Goal: Task Accomplishment & Management: Manage account settings

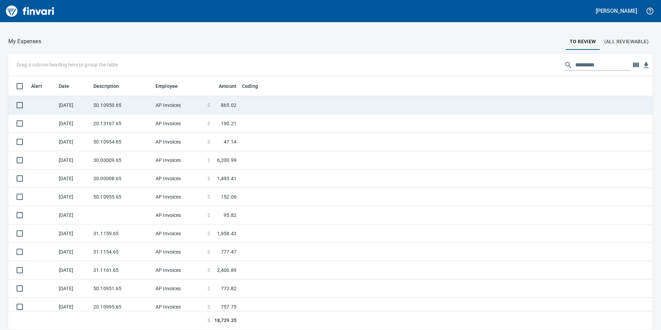
click at [108, 105] on td "50.10950.65" at bounding box center [122, 105] width 62 height 18
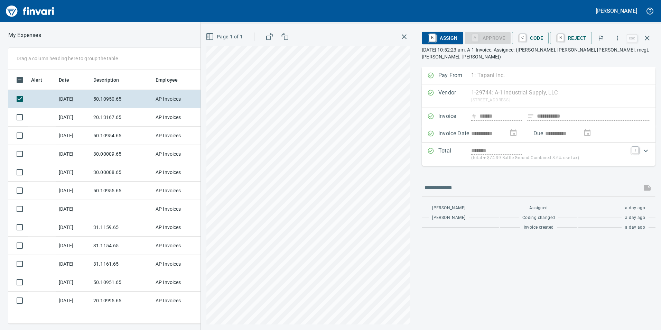
click at [537, 40] on span "C Code" at bounding box center [530, 38] width 26 height 12
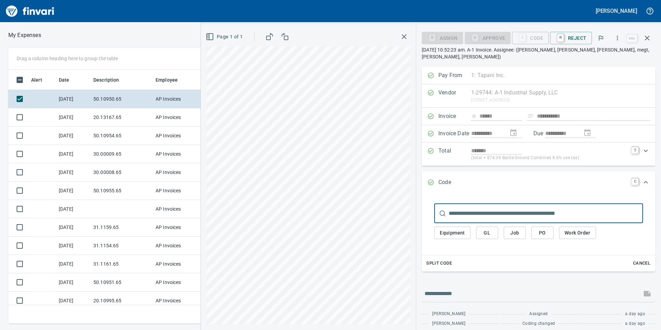
click at [492, 228] on span "GL" at bounding box center [486, 232] width 11 height 9
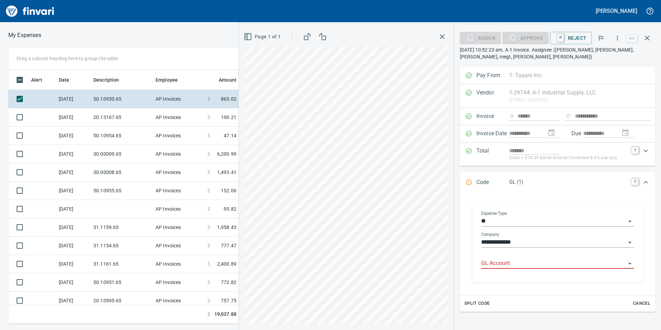
click at [501, 261] on input "GL Account" at bounding box center [553, 264] width 144 height 10
click at [527, 284] on li "6050.65.10: SMTC Repair" at bounding box center [555, 281] width 147 height 17
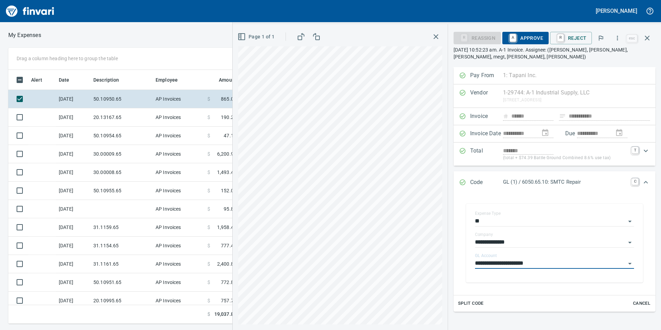
type input "**********"
click at [522, 36] on span "A Approve" at bounding box center [525, 38] width 35 height 12
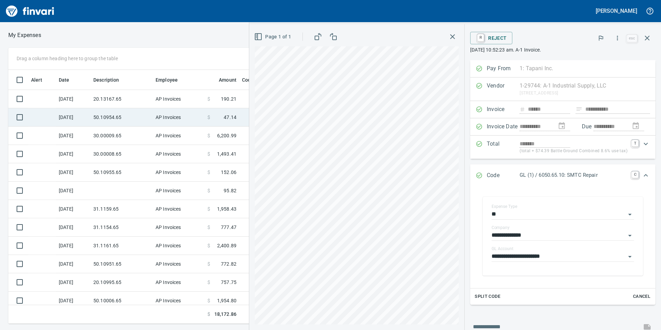
click at [116, 108] on td "50.10954.65" at bounding box center [122, 117] width 62 height 18
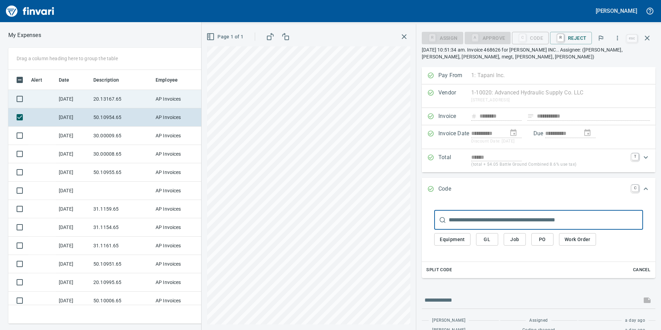
click at [123, 96] on td "20.13167.65" at bounding box center [122, 99] width 62 height 18
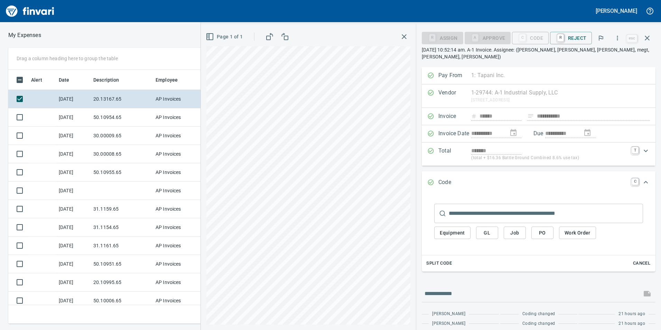
click at [481, 226] on button "GL" at bounding box center [487, 232] width 22 height 13
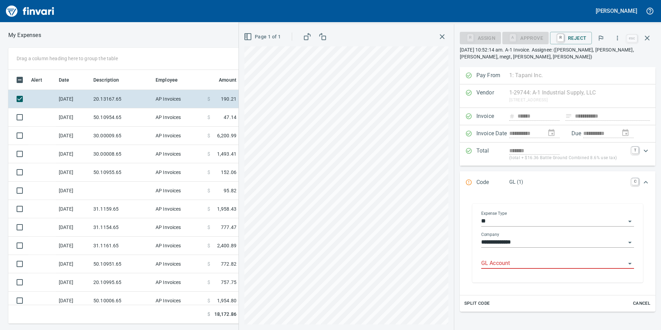
click at [522, 270] on div "GL Account" at bounding box center [557, 263] width 153 height 21
click at [516, 262] on input "GL Account" at bounding box center [553, 264] width 144 height 10
click at [547, 283] on li "6020.65.10: SMTC Consumables" at bounding box center [555, 281] width 147 height 17
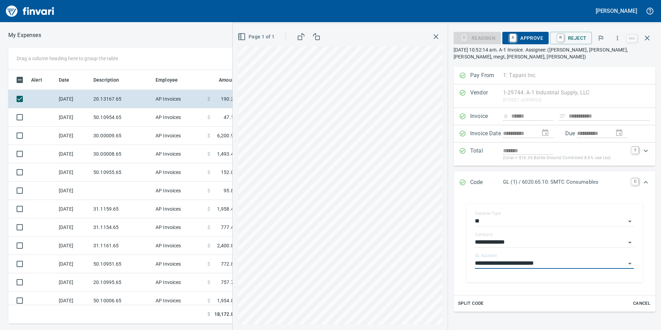
type input "**********"
click at [530, 42] on span "A Approve" at bounding box center [525, 38] width 35 height 12
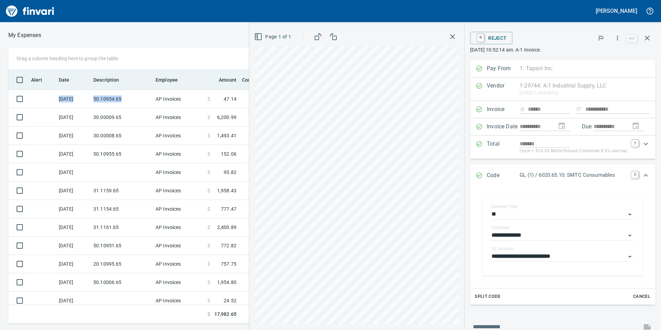
click at [144, 88] on div "Alert Date Description Employee Amount Coding [DATE] 50.10954.65 AP Invoices $ …" at bounding box center [243, 218] width 471 height 296
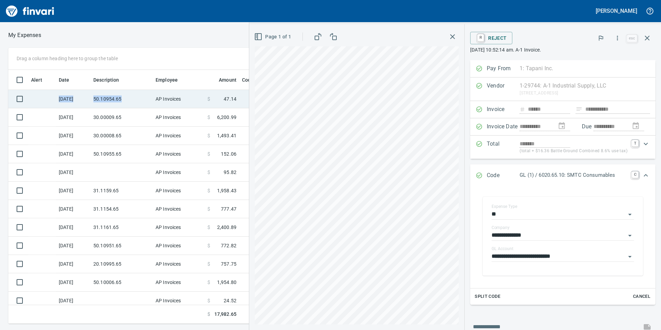
click at [138, 103] on td "50.10954.65" at bounding box center [122, 99] width 62 height 18
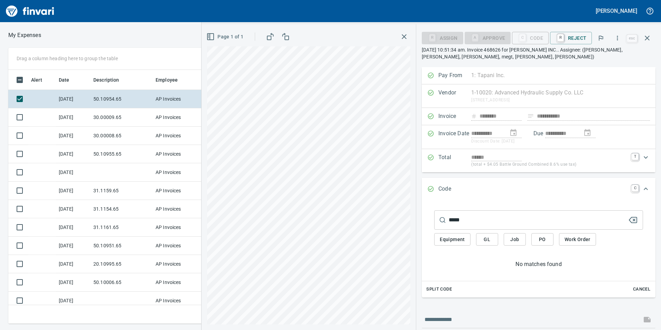
click at [480, 243] on button "GL" at bounding box center [487, 239] width 22 height 13
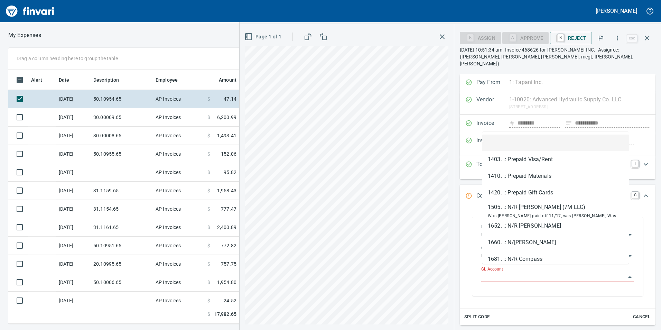
click at [504, 272] on input "GL Account" at bounding box center [553, 277] width 144 height 10
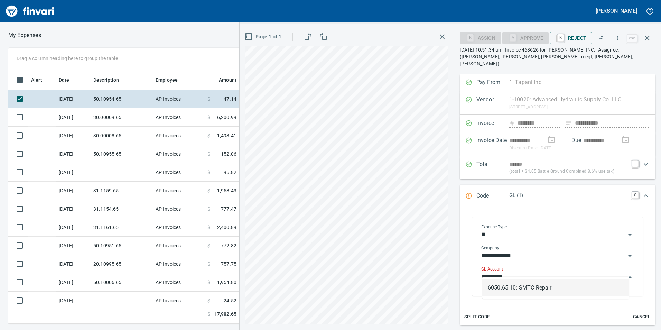
scroll to position [248, 461]
click at [516, 286] on li "6050.65.10: SMTC Repair" at bounding box center [555, 287] width 147 height 17
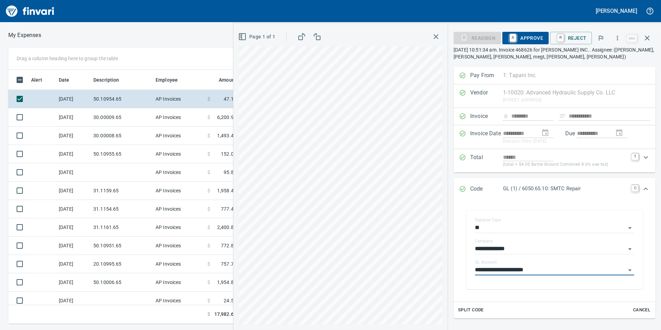
type input "**********"
click at [524, 40] on span "A Approve" at bounding box center [525, 38] width 35 height 12
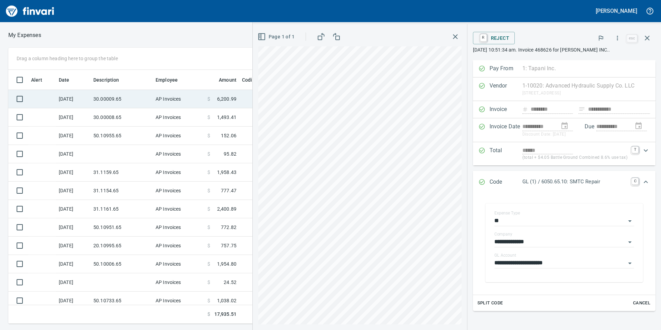
click at [125, 99] on td "30.00009.65" at bounding box center [122, 99] width 62 height 18
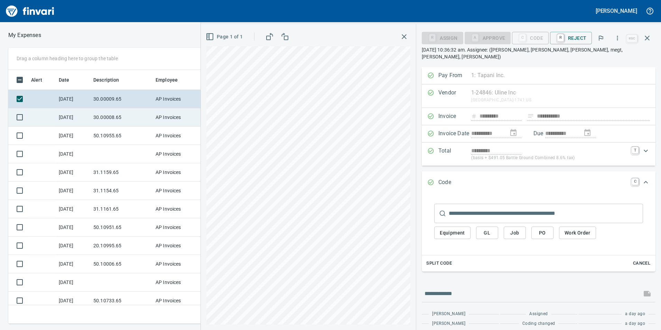
click at [157, 121] on td "AP Invoices" at bounding box center [179, 117] width 52 height 18
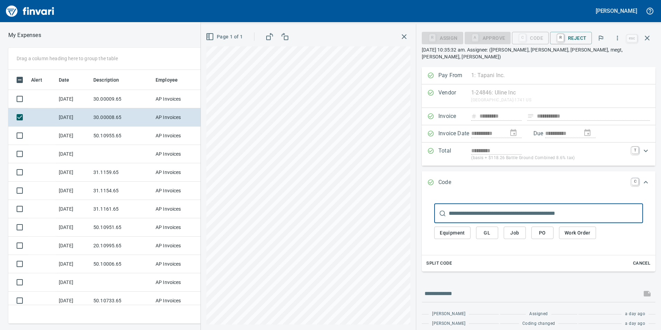
click at [489, 207] on input "text" at bounding box center [546, 213] width 194 height 19
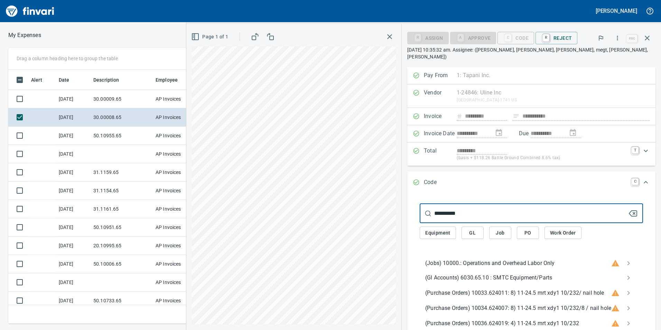
type input "**********"
click at [467, 228] on span "GL" at bounding box center [472, 232] width 11 height 9
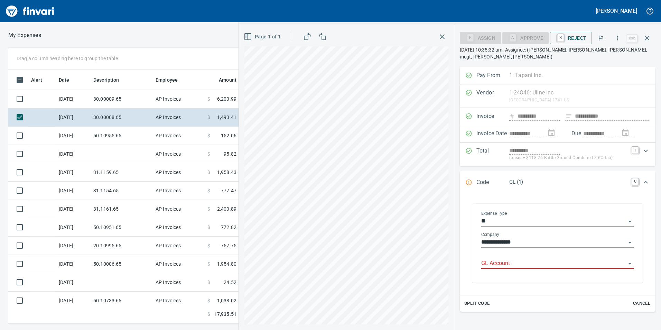
scroll to position [248, 461]
click at [533, 259] on input "GL Account" at bounding box center [553, 264] width 144 height 10
click at [541, 273] on li "6030.65.10: SMTC Equipment/Parts" at bounding box center [555, 274] width 147 height 17
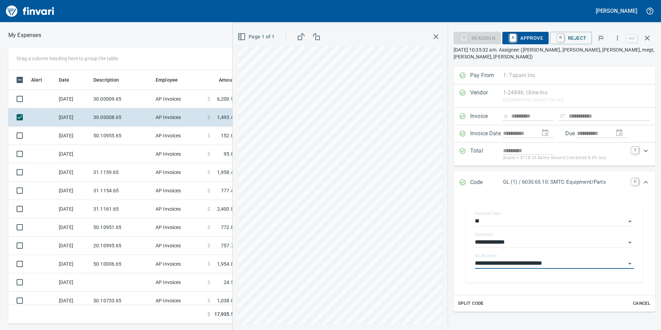
type input "**********"
click at [535, 34] on span "A Approve" at bounding box center [525, 38] width 35 height 12
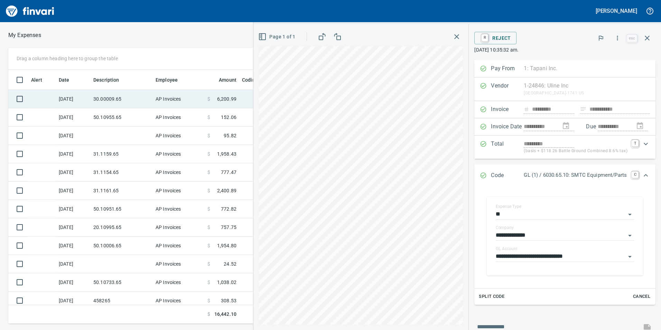
click at [159, 98] on td "AP Invoices" at bounding box center [179, 99] width 52 height 18
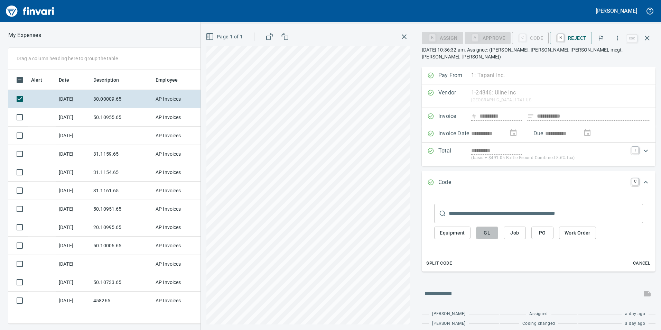
click at [488, 228] on span "GL" at bounding box center [486, 232] width 11 height 9
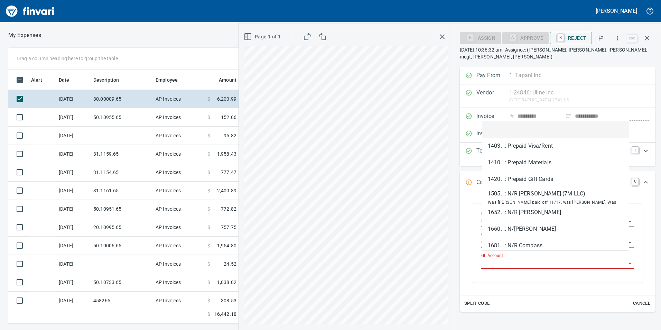
scroll to position [248, 461]
click at [501, 259] on input "GL Account" at bounding box center [553, 264] width 144 height 10
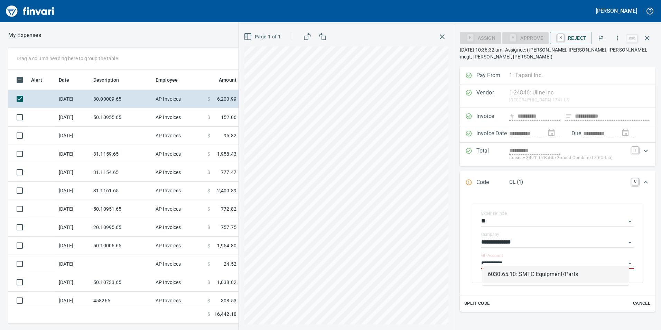
click at [504, 263] on div "6030.65.10: SMTC Equipment/Parts" at bounding box center [555, 274] width 147 height 22
click at [514, 268] on li "6030.65.10: SMTC Equipment/Parts" at bounding box center [555, 274] width 147 height 17
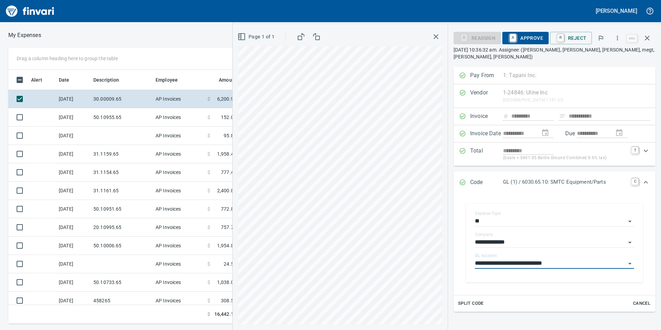
type input "**********"
click at [520, 35] on span "A Approve" at bounding box center [525, 38] width 35 height 12
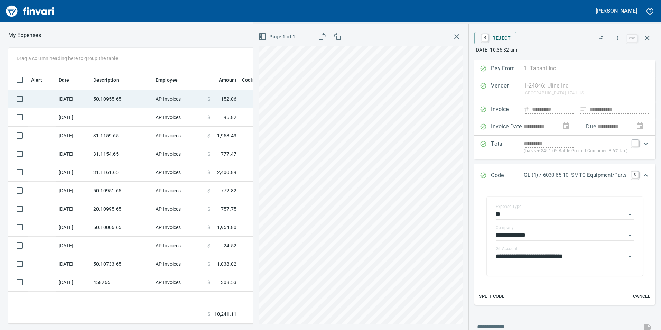
click at [149, 103] on td "50.10955.65" at bounding box center [122, 99] width 62 height 18
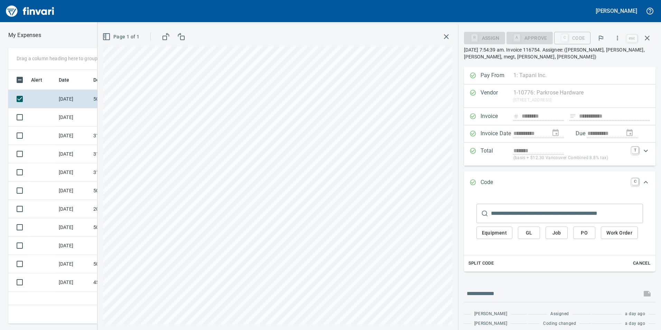
click at [526, 234] on span "GL" at bounding box center [528, 232] width 11 height 9
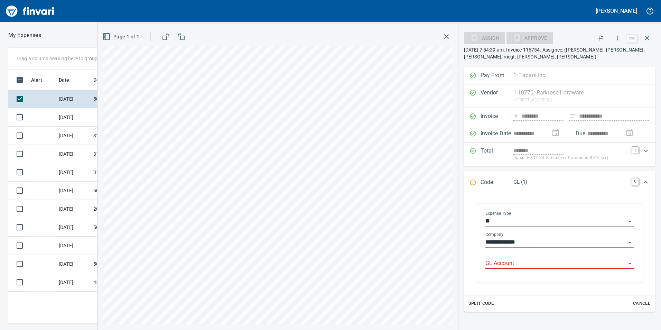
click at [551, 266] on input "GL Account" at bounding box center [555, 264] width 140 height 10
click at [524, 288] on li "6050.65.10: SMTC Repair" at bounding box center [556, 281] width 143 height 17
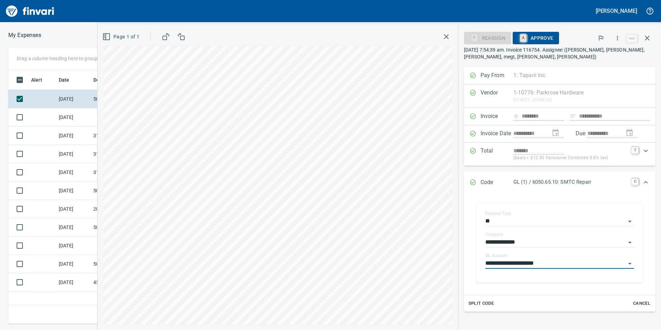
type input "**********"
click at [535, 36] on span "A Approve" at bounding box center [535, 38] width 35 height 12
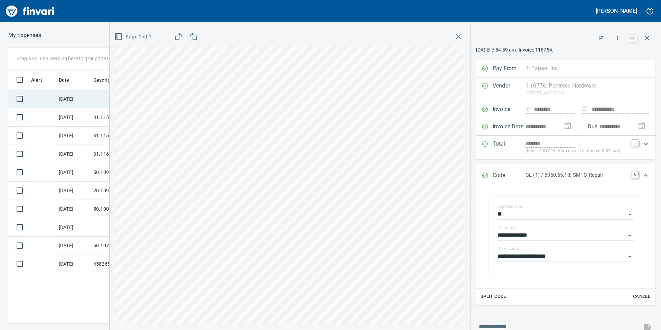
click at [85, 96] on td "[DATE]" at bounding box center [73, 99] width 35 height 18
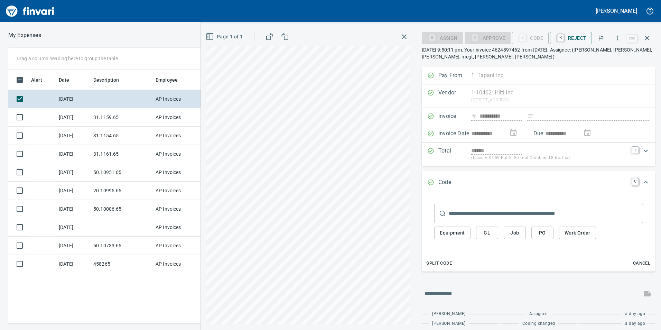
click at [487, 235] on span "GL" at bounding box center [486, 232] width 11 height 9
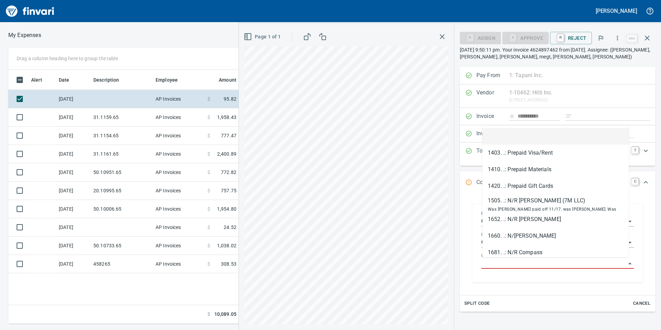
click at [499, 261] on input "GL Account" at bounding box center [553, 264] width 144 height 10
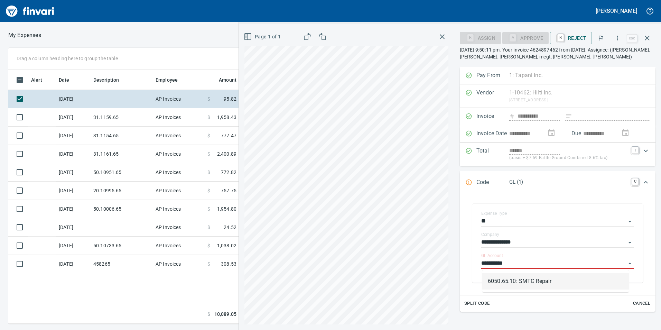
click at [505, 276] on li "6050.65.10: SMTC Repair" at bounding box center [555, 281] width 147 height 17
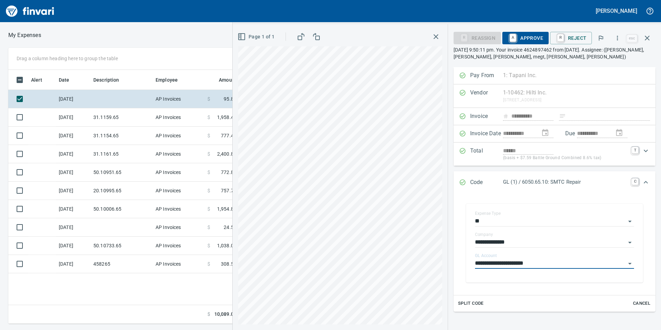
type input "**********"
click at [519, 40] on span "A Approve" at bounding box center [525, 38] width 35 height 12
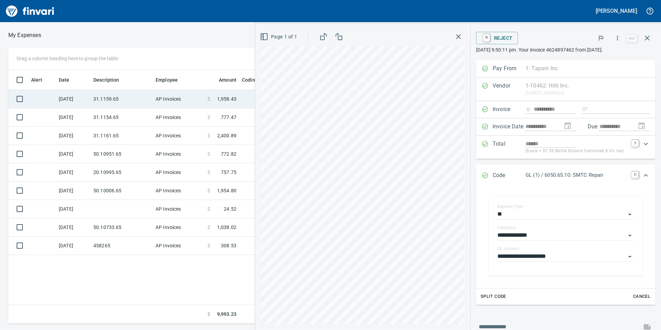
click at [134, 92] on td "31.1159.65" at bounding box center [122, 99] width 62 height 18
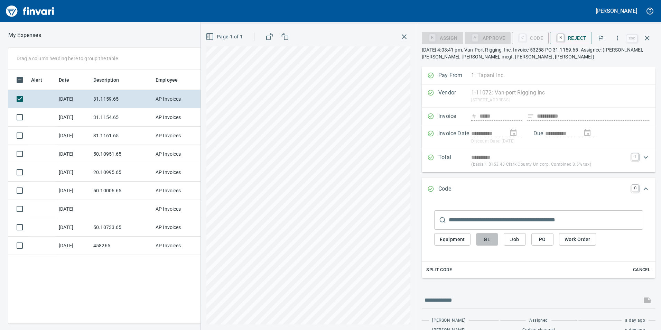
click at [488, 239] on span "GL" at bounding box center [486, 239] width 11 height 9
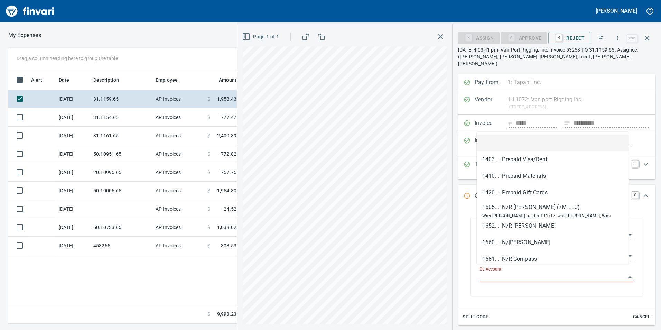
click at [505, 272] on input "GL Account" at bounding box center [552, 277] width 146 height 10
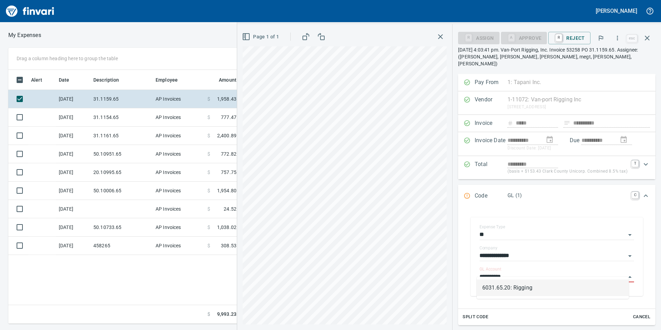
click at [509, 282] on li "6031.65.20: Rigging" at bounding box center [553, 287] width 152 height 17
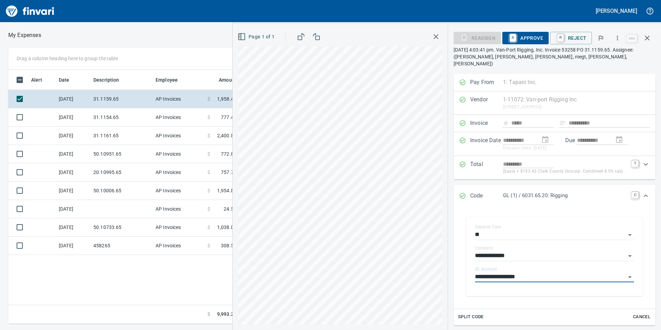
type input "**********"
click at [528, 36] on span "A Approve" at bounding box center [525, 38] width 35 height 12
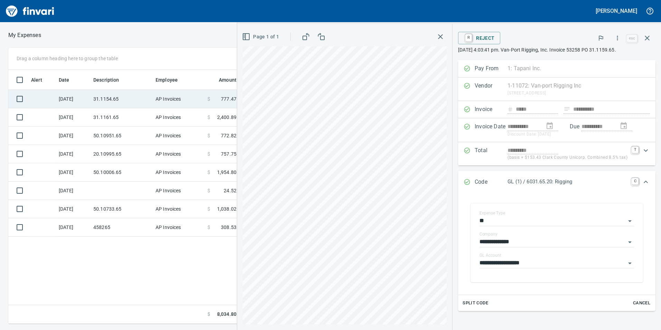
click at [155, 105] on td "AP Invoices" at bounding box center [179, 99] width 52 height 18
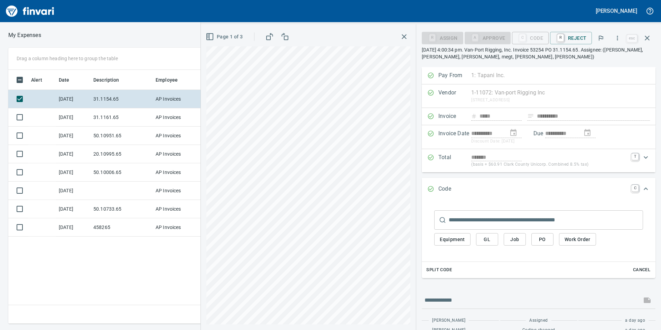
click at [494, 240] on button "GL" at bounding box center [487, 239] width 22 height 13
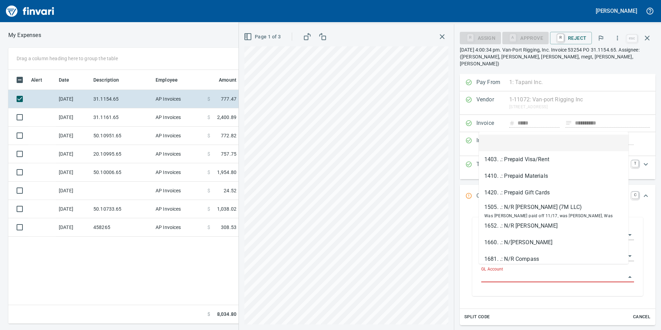
click at [497, 272] on input "GL Account" at bounding box center [553, 277] width 144 height 10
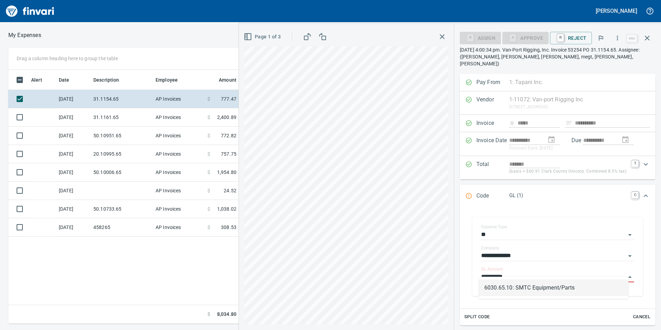
drag, startPoint x: 515, startPoint y: 270, endPoint x: 466, endPoint y: 269, distance: 49.4
click at [466, 269] on div "**********" at bounding box center [557, 256] width 185 height 93
click at [493, 272] on input "**********" at bounding box center [553, 277] width 144 height 10
click at [500, 292] on li "6031.65.10: Rigging" at bounding box center [554, 287] width 150 height 17
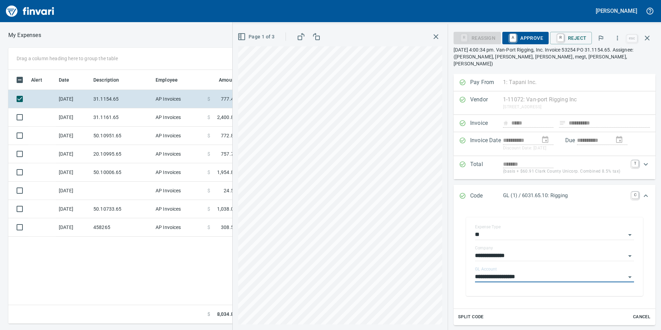
type input "**********"
click at [534, 40] on span "A Approve" at bounding box center [525, 38] width 35 height 12
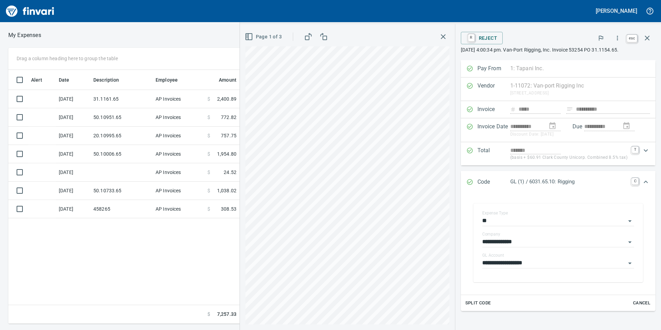
click at [651, 38] on button "button" at bounding box center [647, 38] width 17 height 17
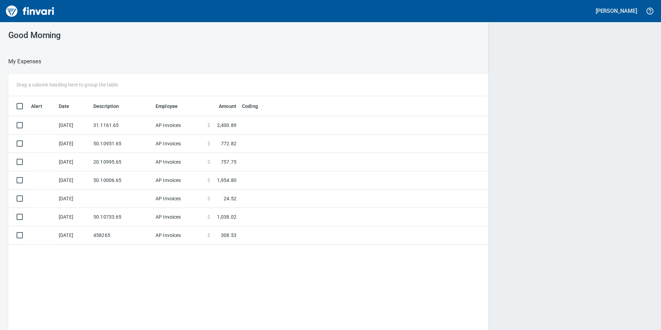
scroll to position [248, 632]
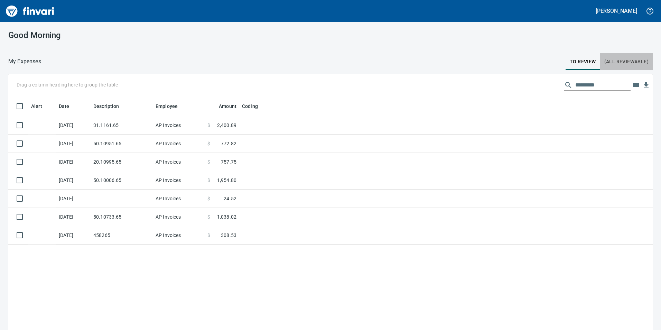
click at [644, 56] on button "(All Reviewable)" at bounding box center [626, 61] width 53 height 17
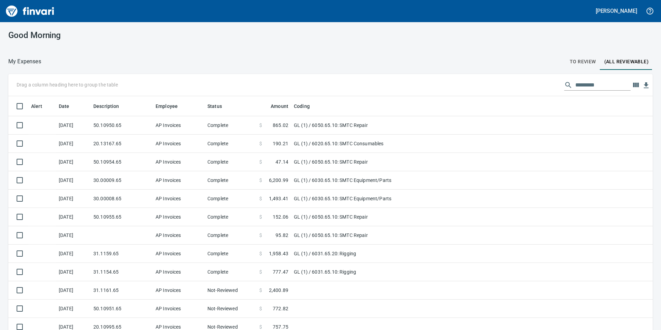
click at [592, 63] on button "To Review" at bounding box center [582, 61] width 35 height 17
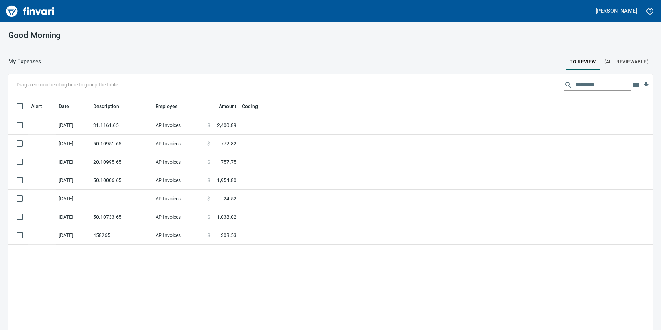
scroll to position [248, 634]
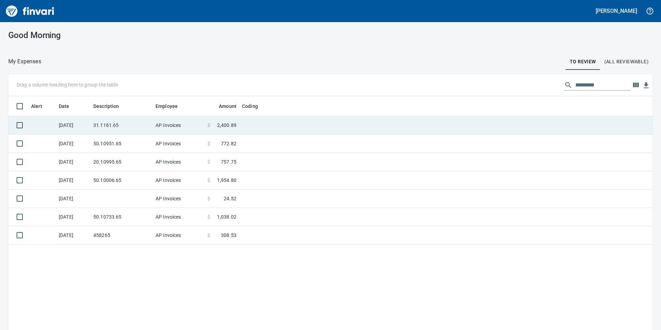
click at [153, 126] on td "AP Invoices" at bounding box center [179, 125] width 52 height 18
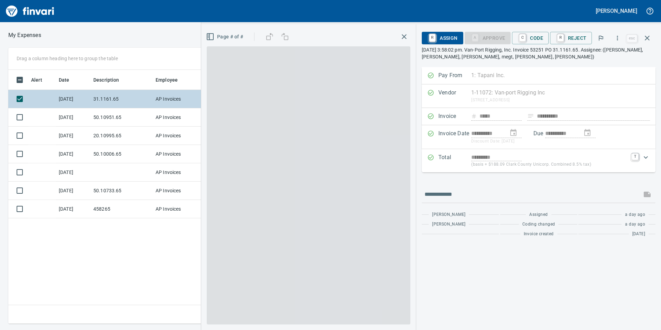
scroll to position [248, 466]
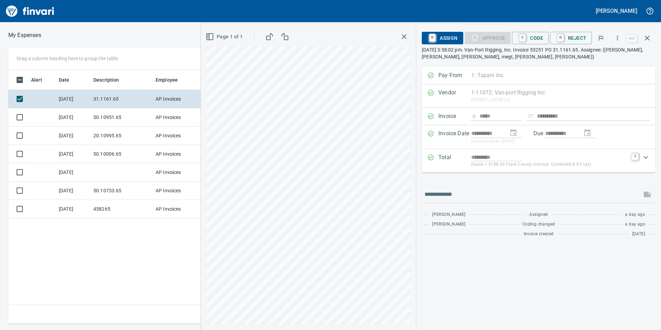
drag, startPoint x: 529, startPoint y: 39, endPoint x: 529, endPoint y: 71, distance: 32.5
click at [529, 39] on span "C Code" at bounding box center [530, 38] width 26 height 12
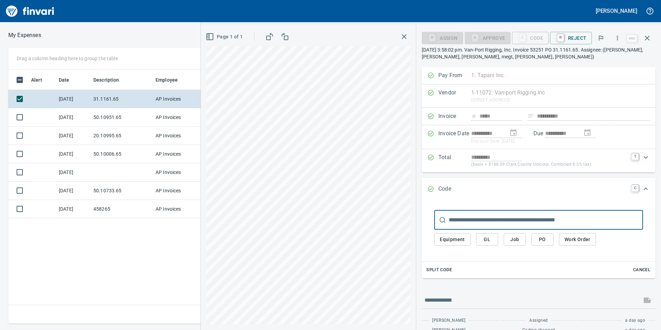
click at [483, 238] on span "GL" at bounding box center [486, 239] width 11 height 9
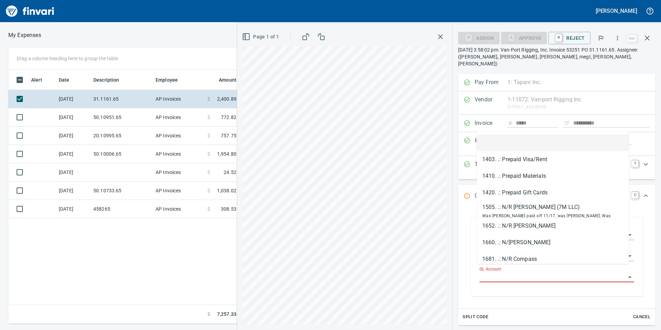
click at [481, 272] on input "GL Account" at bounding box center [552, 277] width 146 height 10
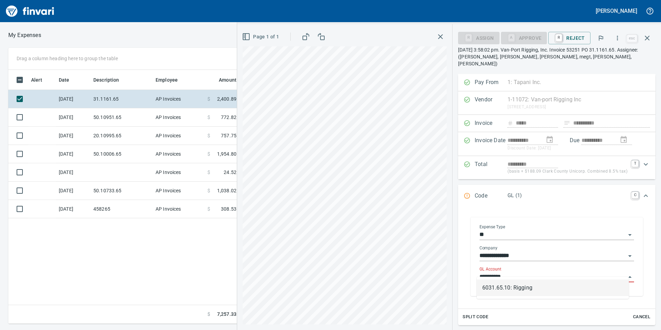
click at [497, 272] on input "**********" at bounding box center [552, 277] width 146 height 10
click at [506, 289] on li "6031.65.10: Rigging" at bounding box center [553, 287] width 152 height 17
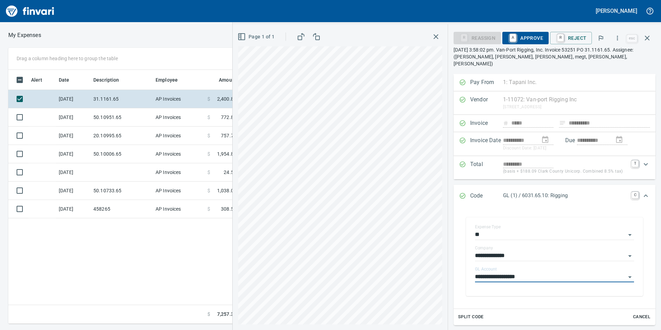
type input "**********"
click at [532, 36] on span "A Approve" at bounding box center [525, 38] width 35 height 12
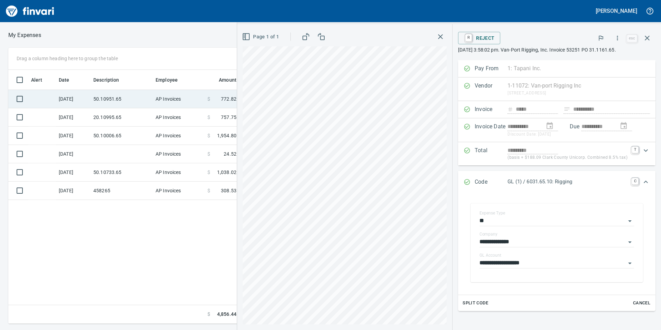
click at [101, 103] on td "50.10951.65" at bounding box center [122, 99] width 62 height 18
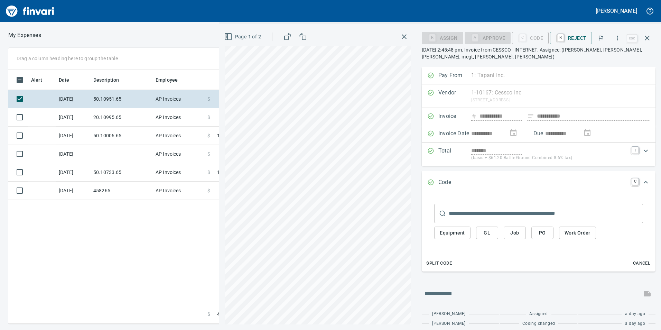
click at [490, 236] on span "GL" at bounding box center [486, 232] width 11 height 9
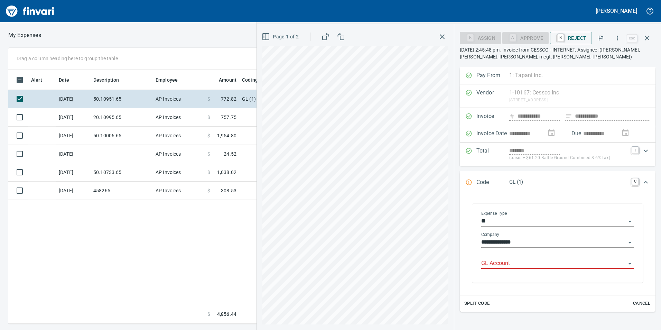
scroll to position [248, 466]
click at [493, 262] on input "GL Account" at bounding box center [553, 264] width 144 height 10
click at [520, 275] on li "6050.65.10: SMTC Repair" at bounding box center [555, 281] width 147 height 17
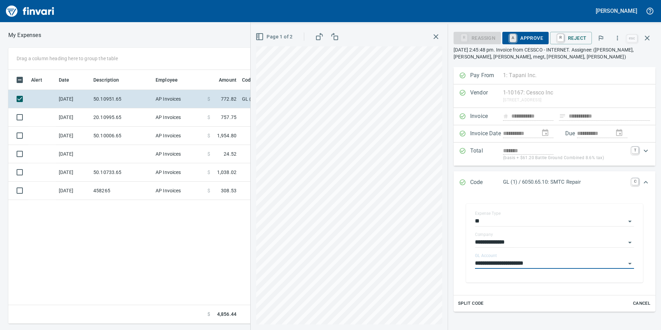
type input "**********"
click at [516, 41] on link "A" at bounding box center [512, 38] width 7 height 8
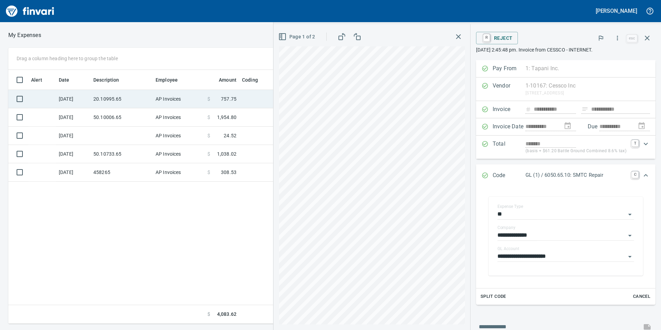
click at [190, 99] on td "AP Invoices" at bounding box center [179, 99] width 52 height 18
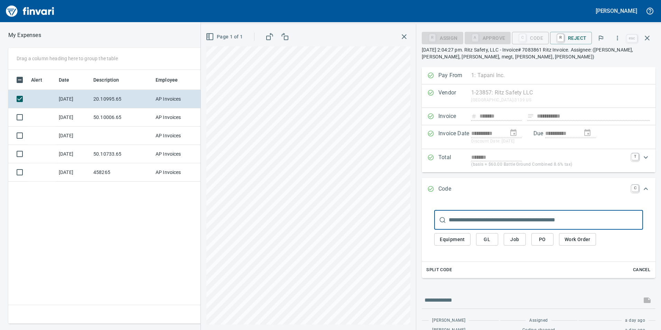
click at [495, 239] on button "GL" at bounding box center [487, 239] width 22 height 13
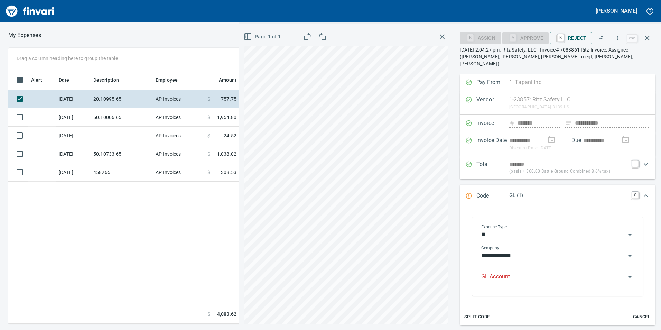
scroll to position [248, 466]
click at [547, 272] on input "GL Account" at bounding box center [553, 277] width 144 height 10
click at [541, 285] on li "6029.65.10: SMTC Qty Tools" at bounding box center [555, 287] width 147 height 17
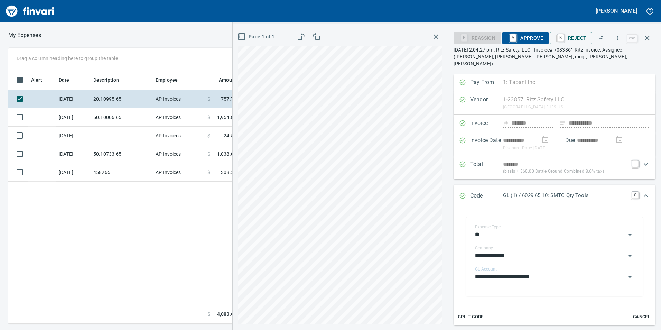
type input "**********"
click at [526, 38] on span "A Approve" at bounding box center [525, 38] width 35 height 12
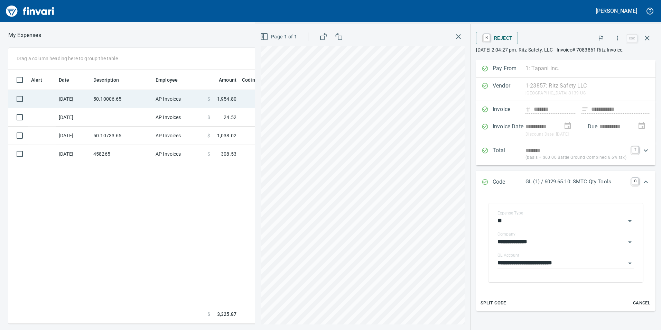
click at [134, 94] on td "50.10006.65" at bounding box center [122, 99] width 62 height 18
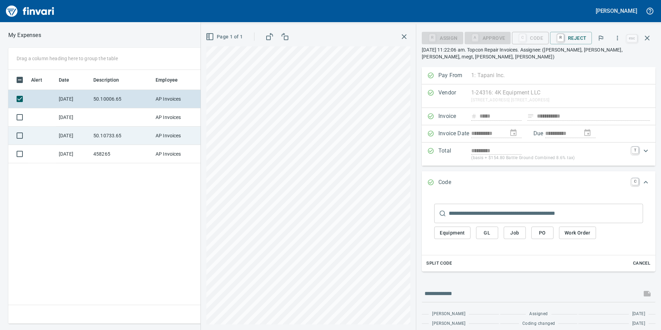
click at [137, 129] on td "50.10733.65" at bounding box center [122, 135] width 62 height 18
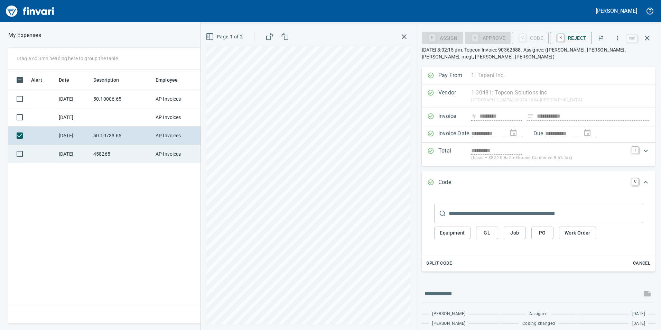
click at [117, 148] on td "458265" at bounding box center [122, 154] width 62 height 18
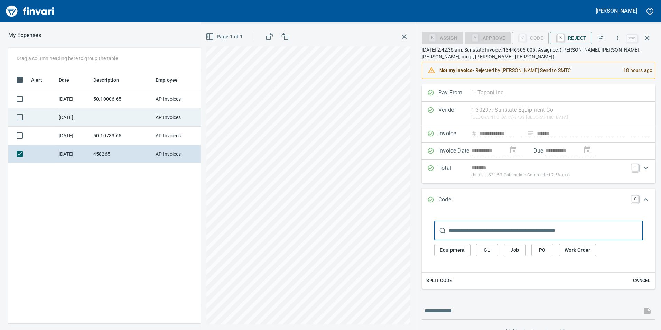
click at [129, 117] on td at bounding box center [122, 117] width 62 height 18
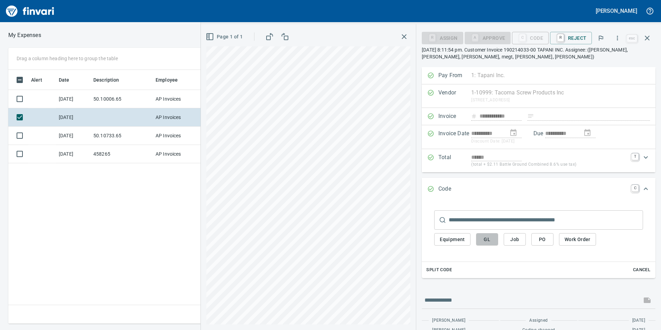
click at [491, 244] on button "GL" at bounding box center [487, 239] width 22 height 13
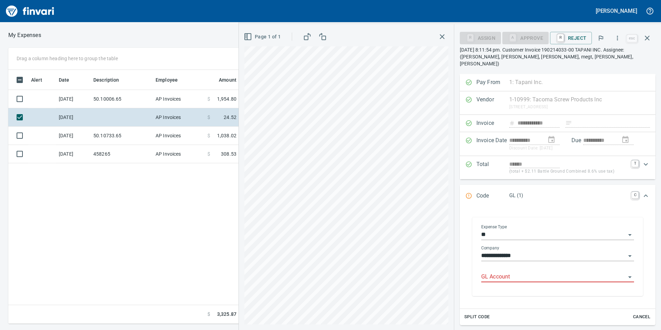
click at [526, 272] on input "GL Account" at bounding box center [553, 277] width 144 height 10
click at [541, 285] on li "6050.65.10: SMTC Repair" at bounding box center [555, 287] width 147 height 17
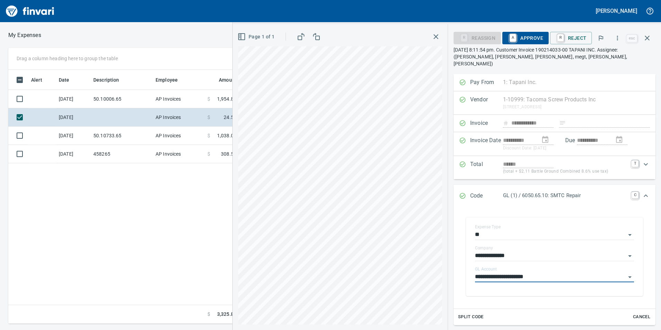
type input "**********"
click at [531, 37] on span "A Approve" at bounding box center [525, 38] width 35 height 12
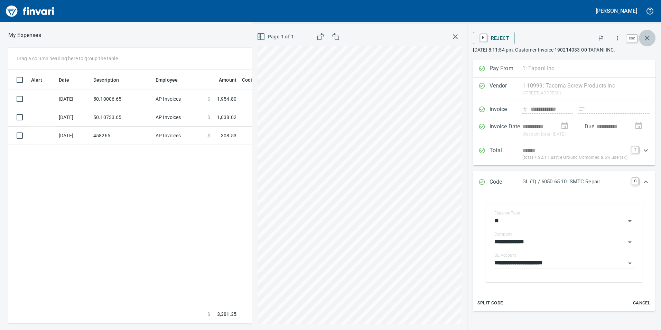
click at [648, 37] on icon "button" at bounding box center [647, 38] width 5 height 5
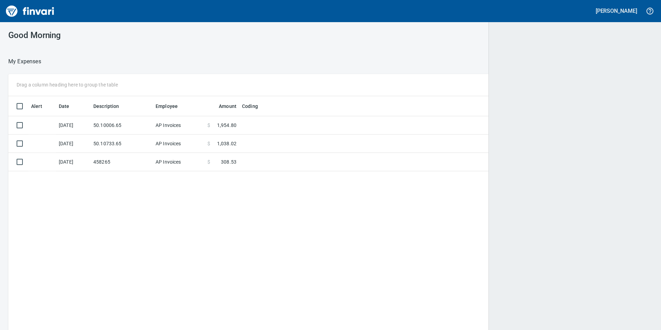
scroll to position [248, 633]
